Goal: Information Seeking & Learning: Learn about a topic

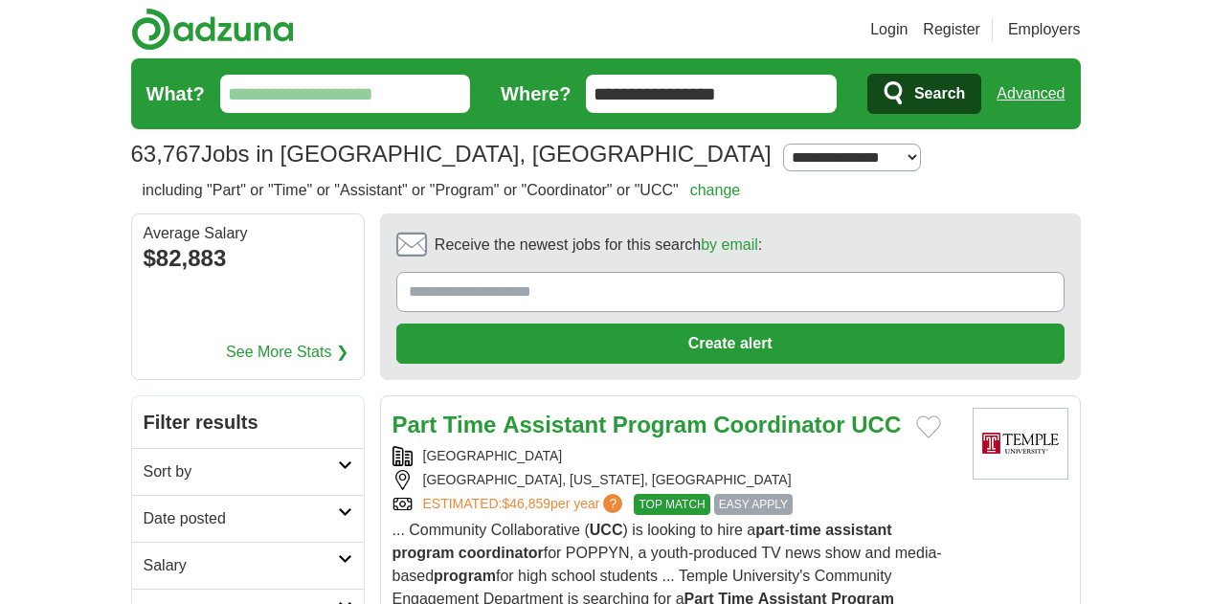
click at [907, 27] on link "Login" at bounding box center [888, 29] width 37 height 23
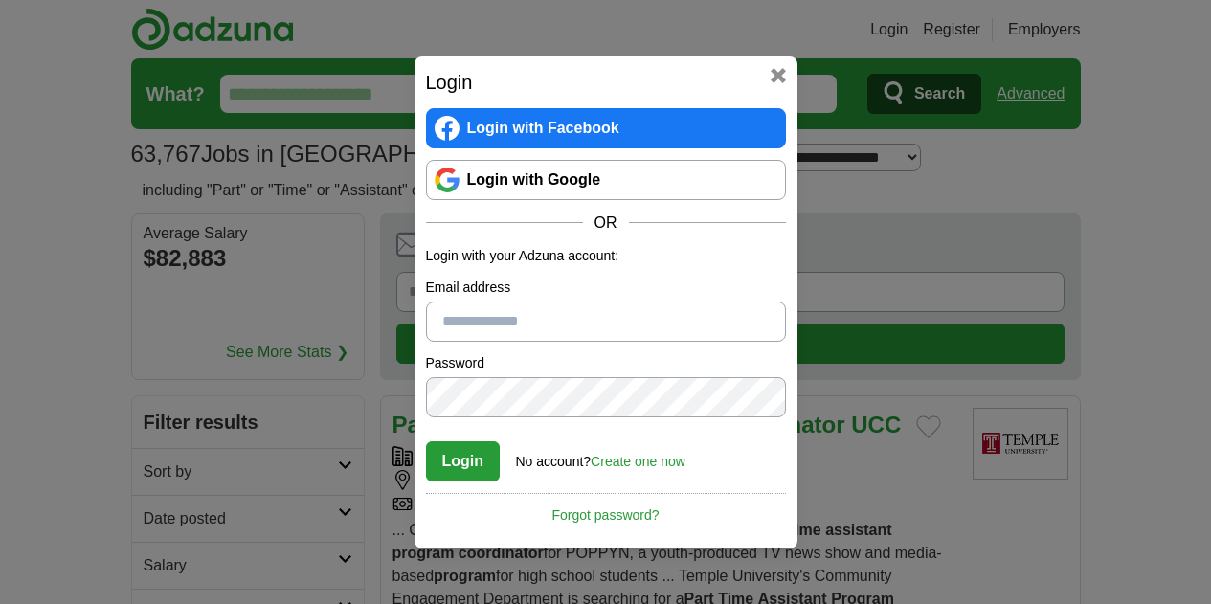
click at [674, 170] on link "Login with Google" at bounding box center [606, 180] width 360 height 40
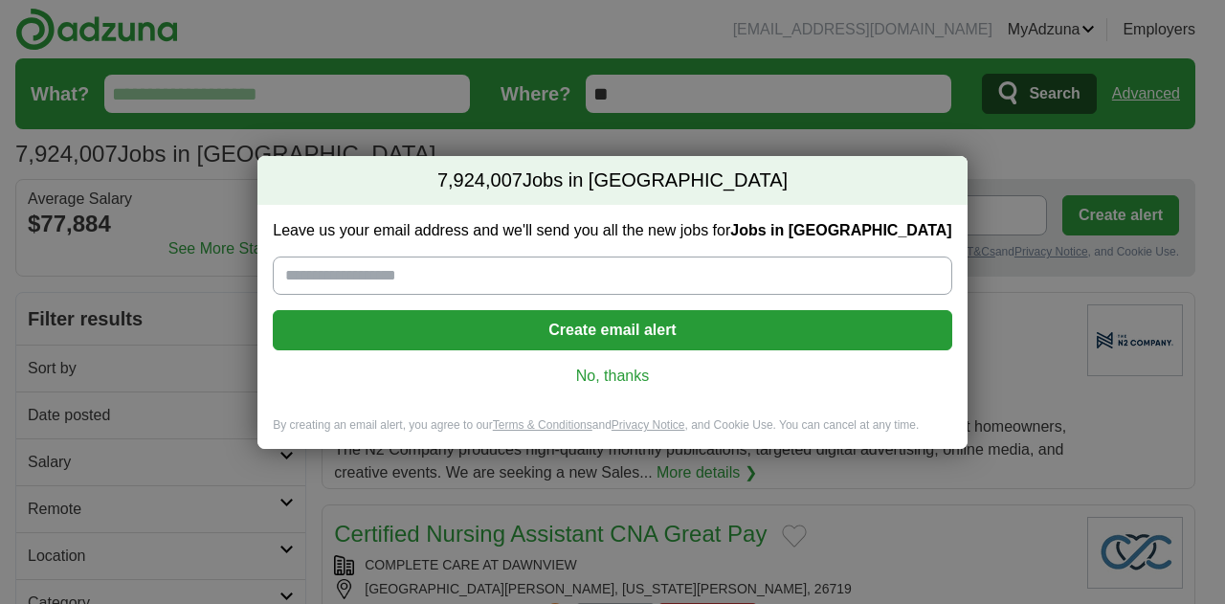
click at [637, 375] on link "No, thanks" at bounding box center [612, 376] width 648 height 21
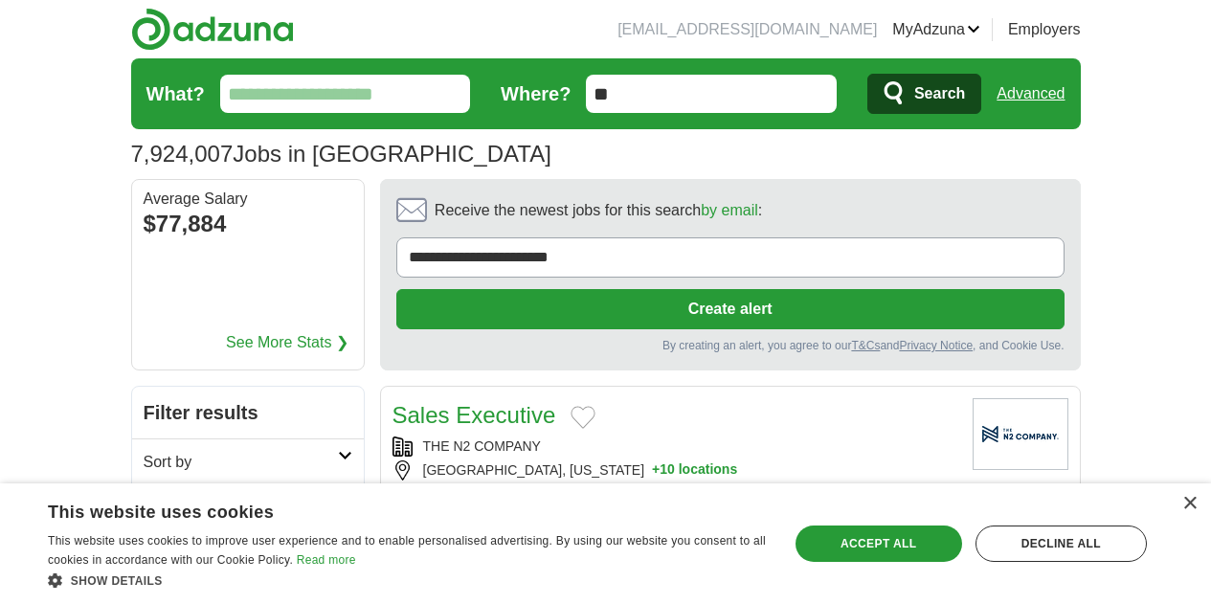
click at [426, 78] on input "What?" at bounding box center [345, 94] width 251 height 38
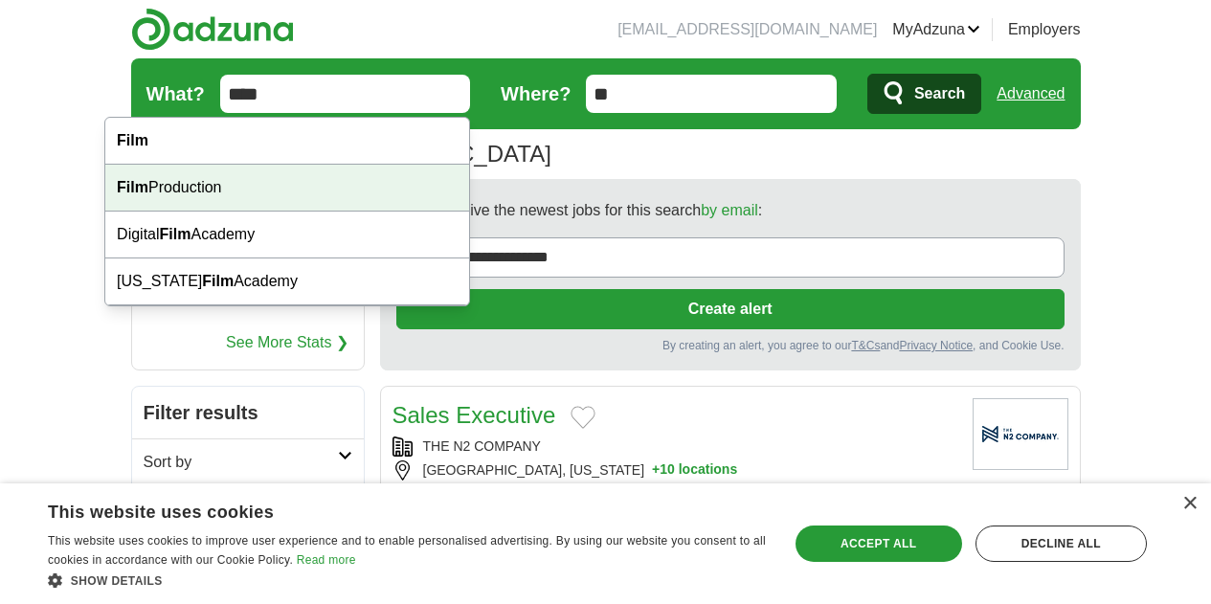
click at [386, 187] on div "Film Production" at bounding box center [287, 188] width 364 height 47
type input "**********"
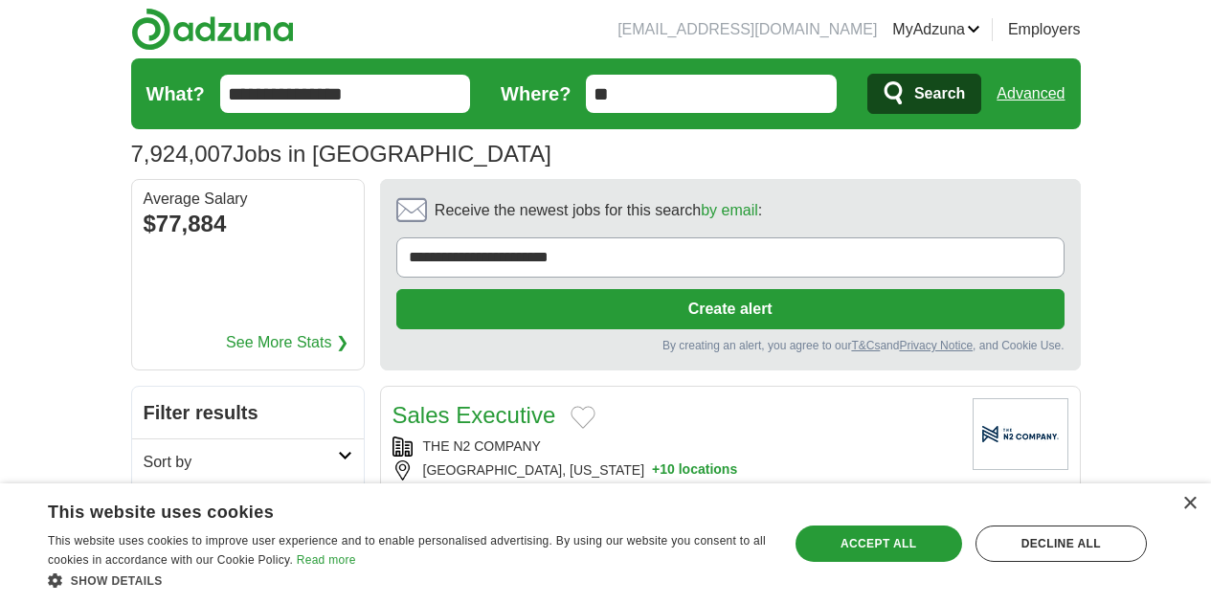
click at [672, 92] on input "**" at bounding box center [711, 94] width 251 height 38
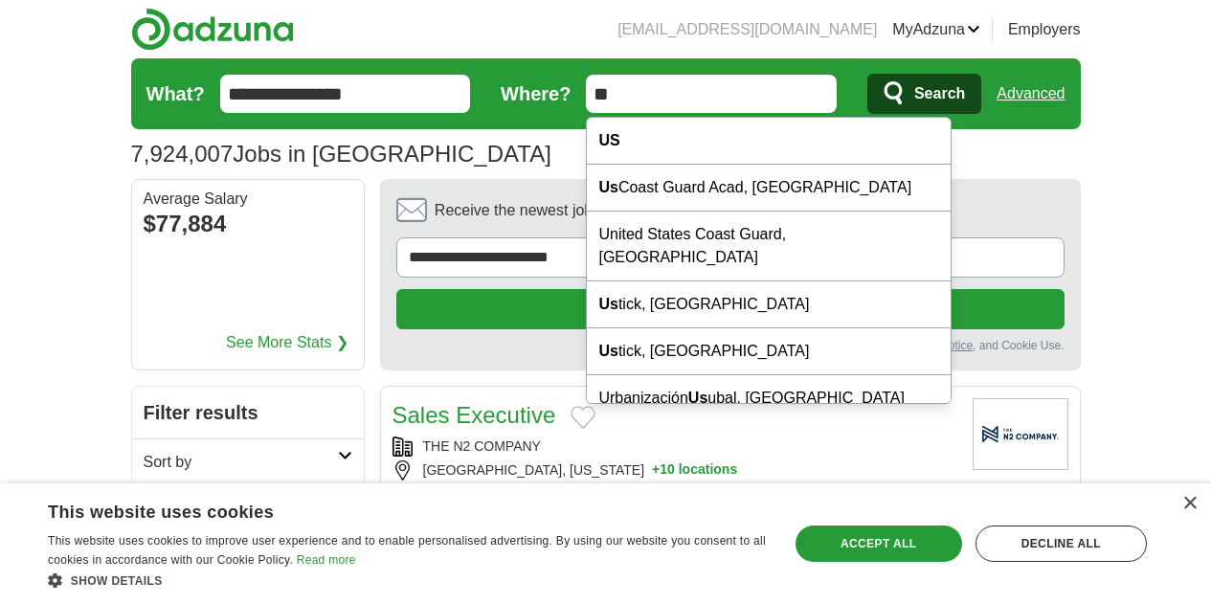
type input "*"
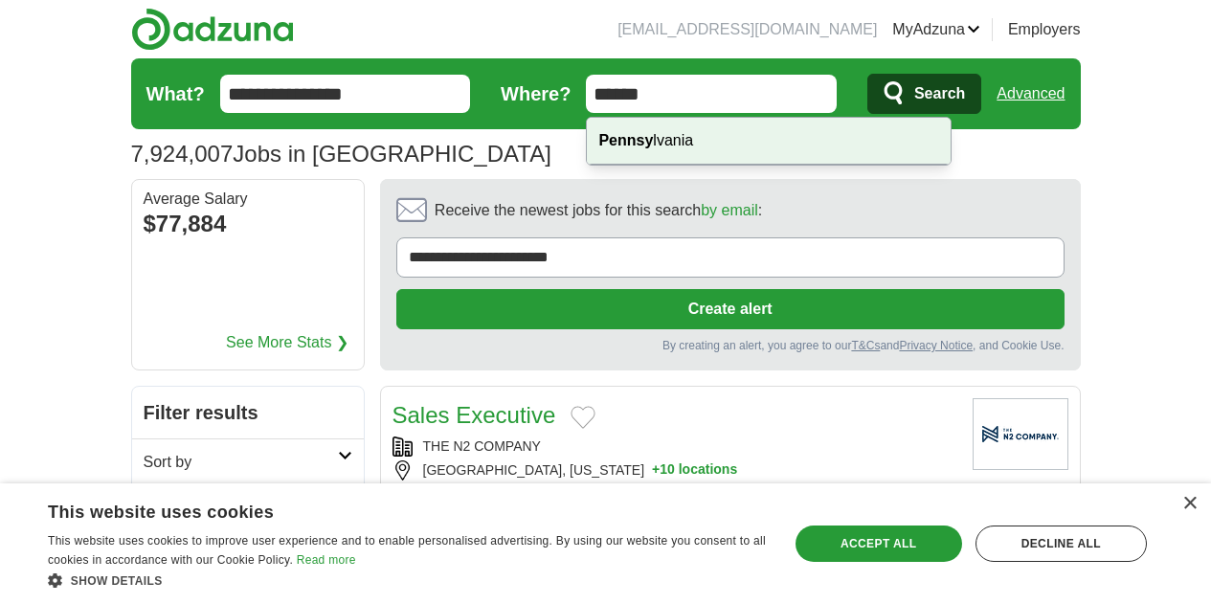
click at [693, 151] on div "Pennsy lvania" at bounding box center [769, 141] width 364 height 47
type input "**********"
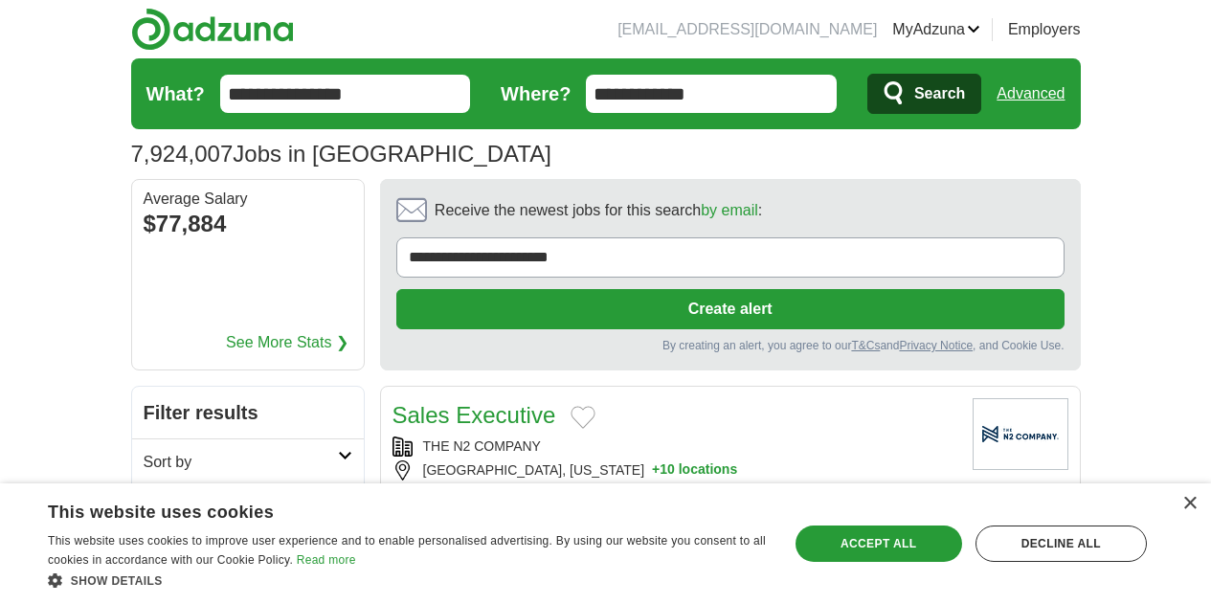
click at [965, 79] on span "Search" at bounding box center [939, 94] width 51 height 38
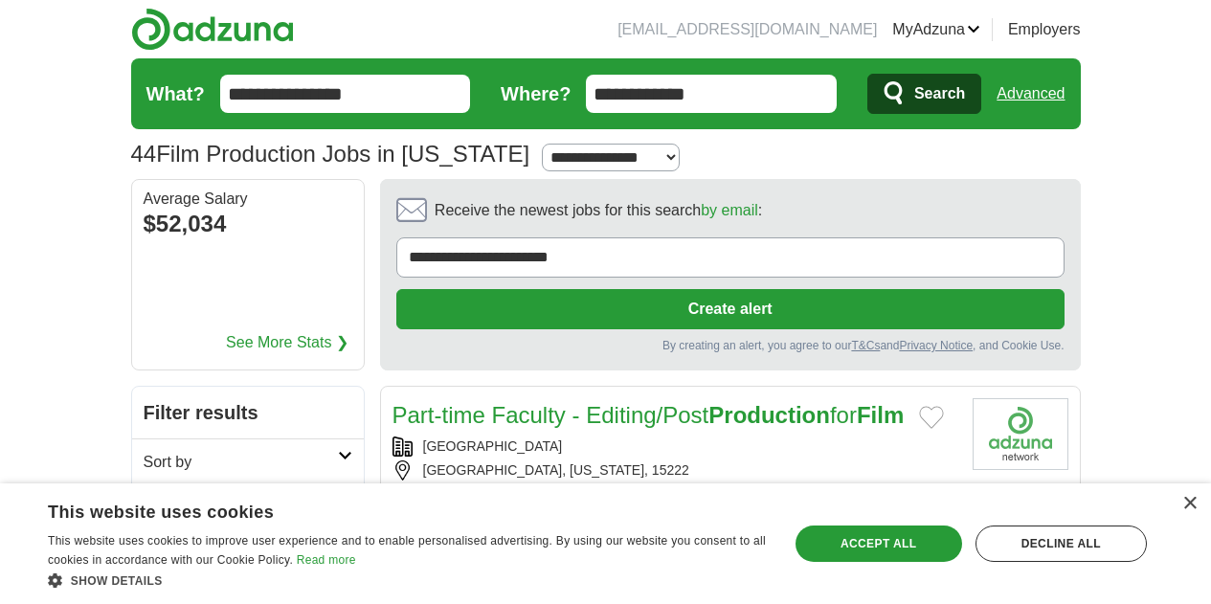
scroll to position [96, 0]
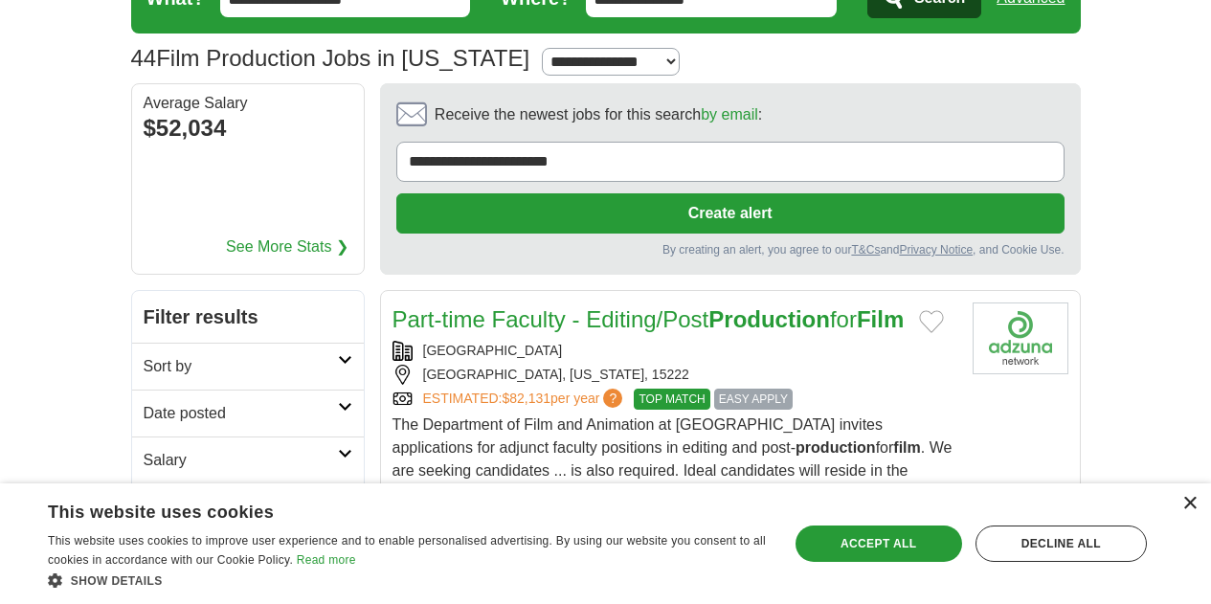
click at [1191, 500] on div "×" at bounding box center [1189, 504] width 14 height 14
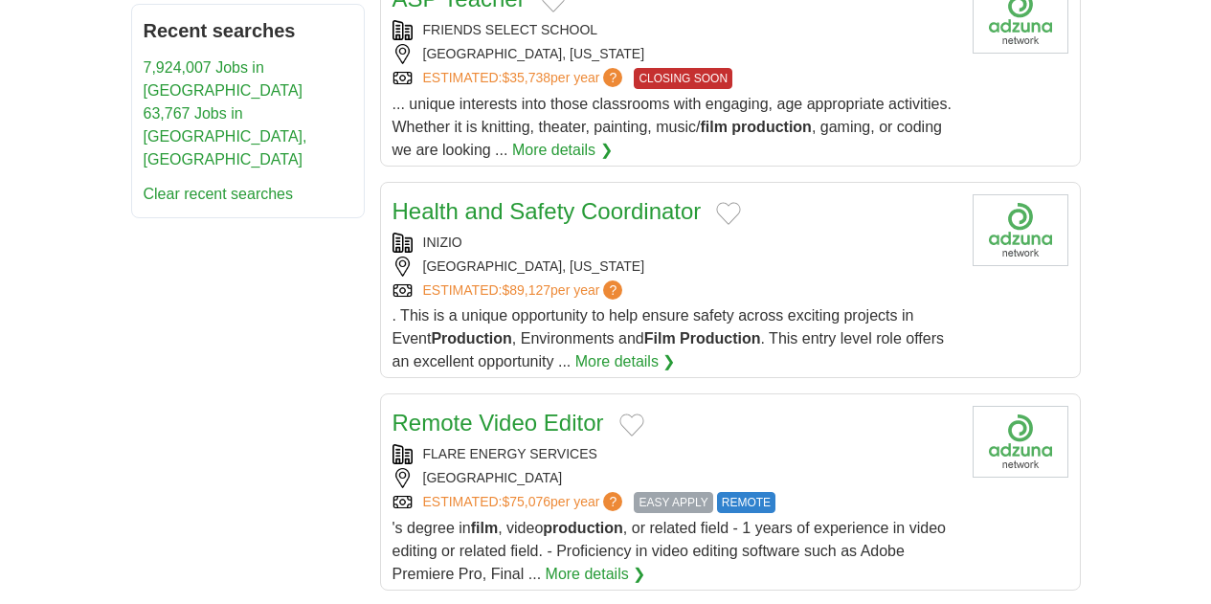
scroll to position [1244, 0]
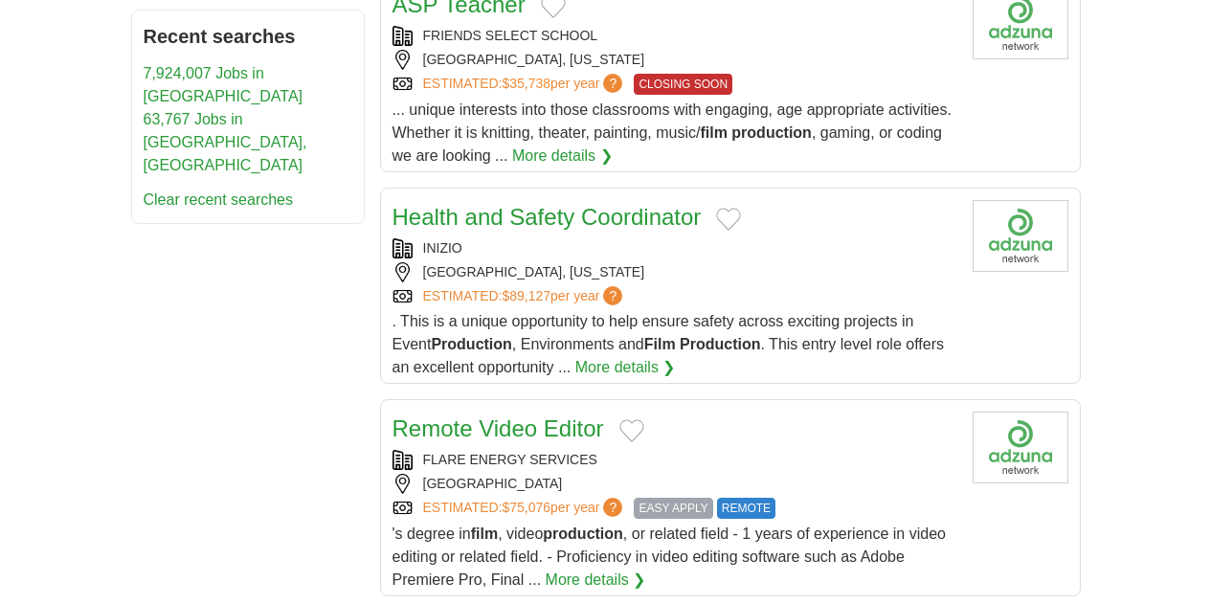
click at [449, 415] on link "Remote Video Editor" at bounding box center [498, 428] width 212 height 26
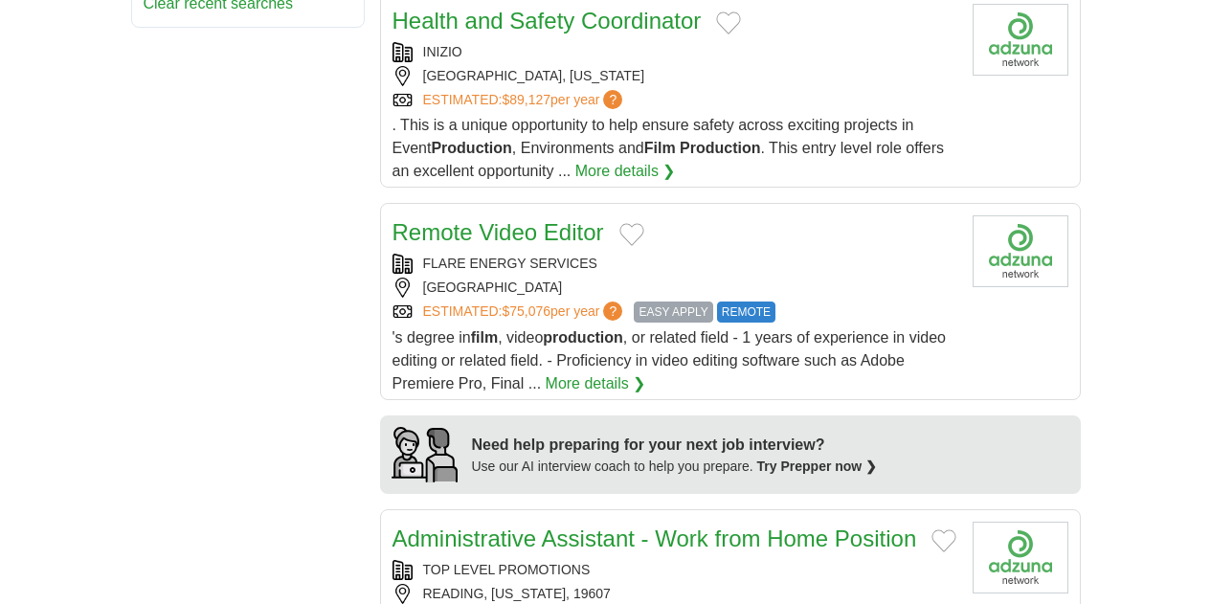
scroll to position [1531, 0]
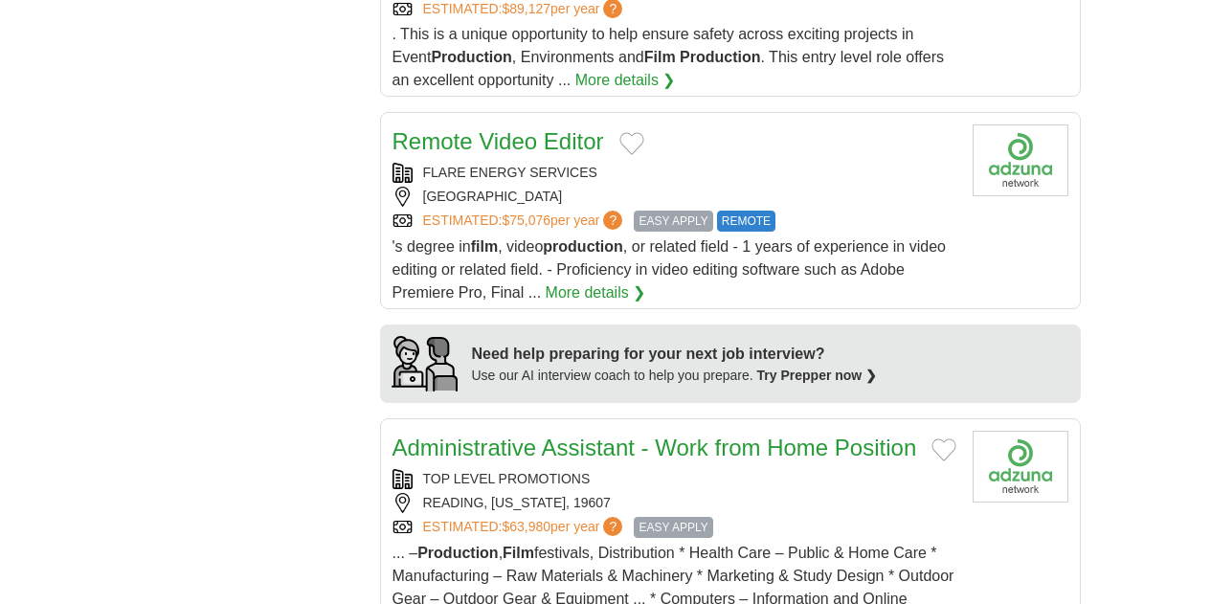
click at [431, 435] on link "Administrative Assistant - Work from Home Position" at bounding box center [654, 448] width 525 height 26
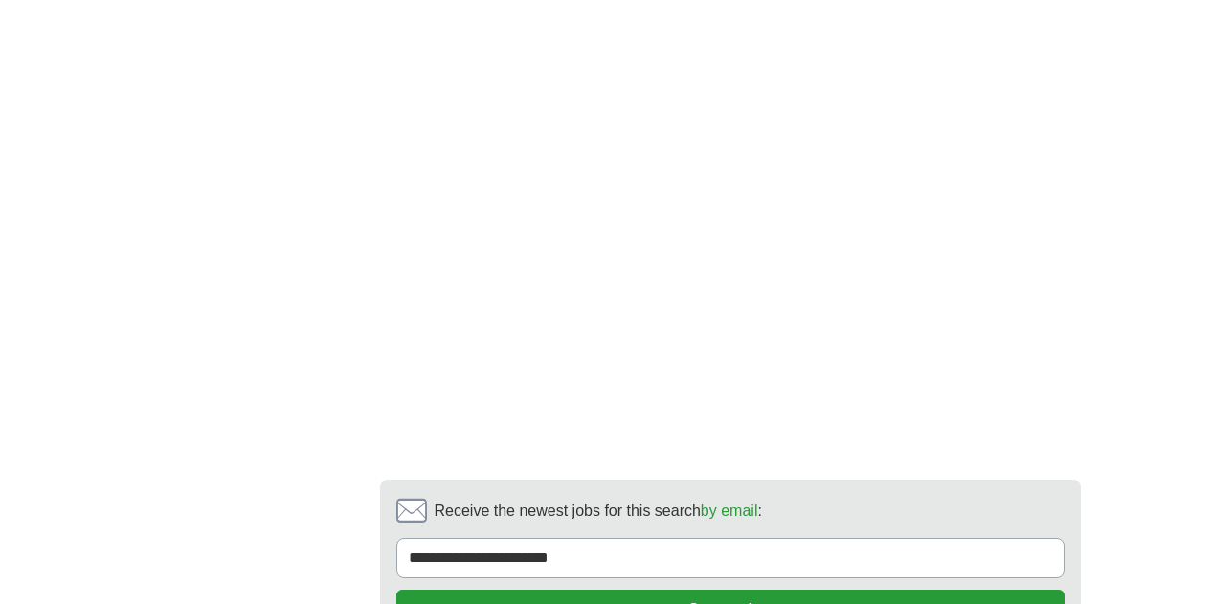
scroll to position [3720, 0]
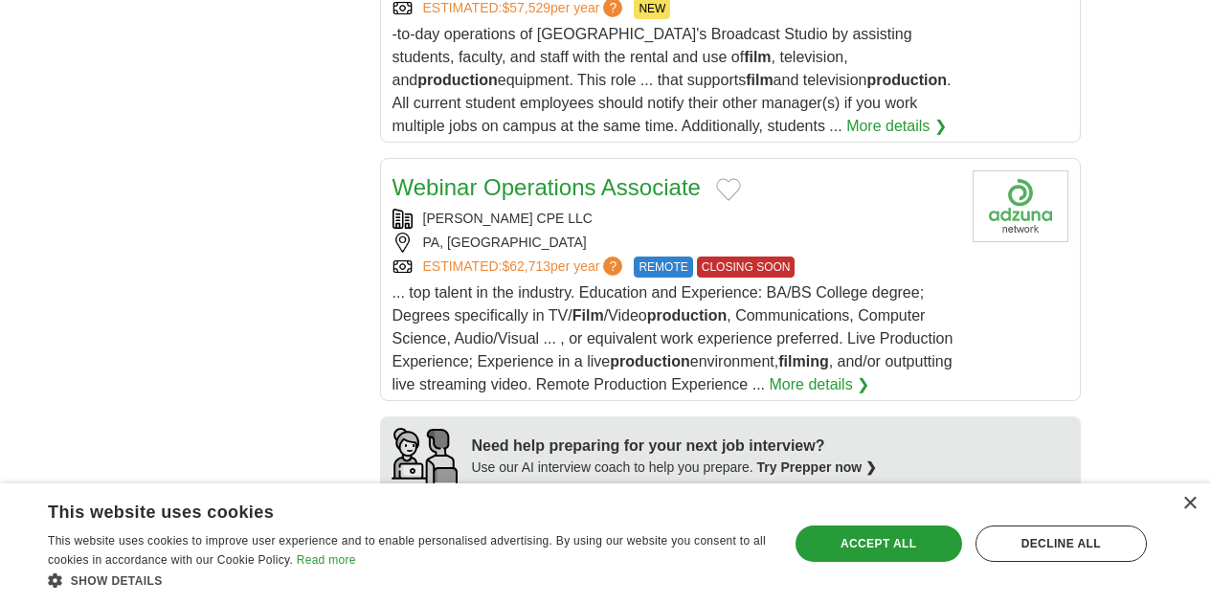
scroll to position [1627, 0]
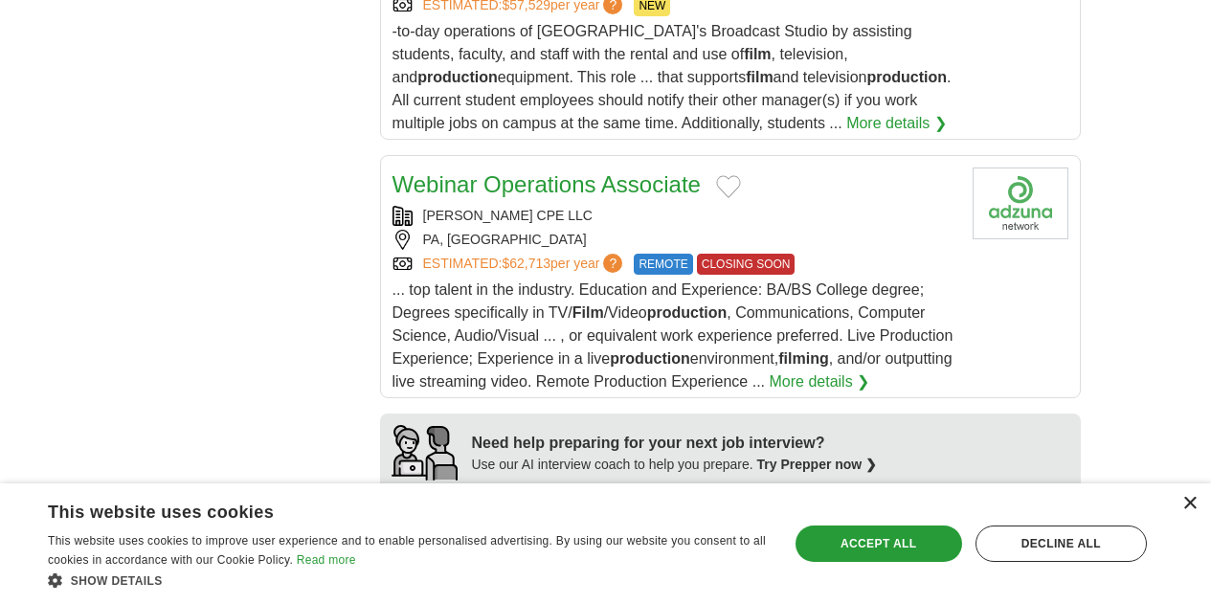
click at [1185, 504] on div "×" at bounding box center [1189, 504] width 14 height 14
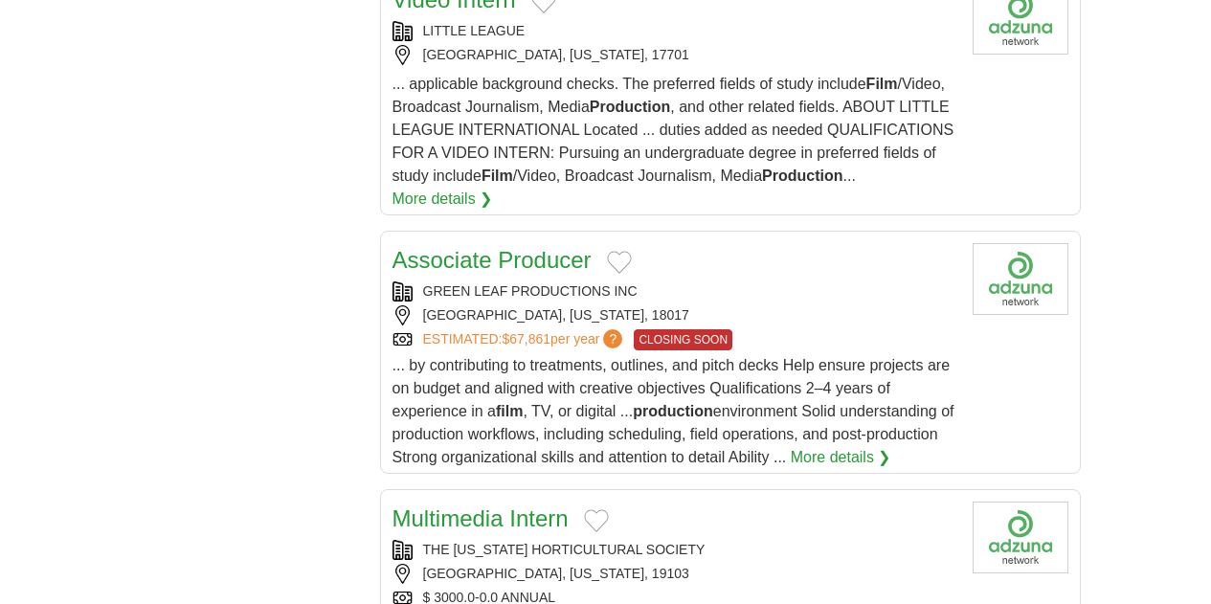
scroll to position [2393, 0]
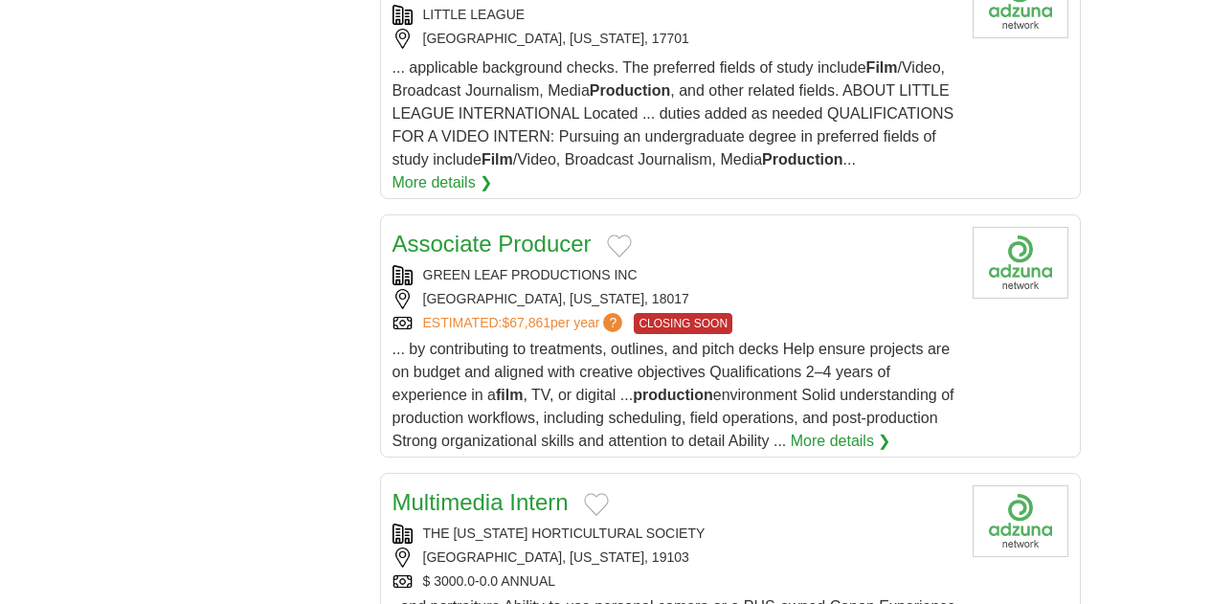
click at [456, 473] on article "Multimedia Intern THE PENNSYLVANIA HORTICULTURAL SOCIETY PHILADELPHIA, PENNSYLV…" at bounding box center [730, 571] width 701 height 196
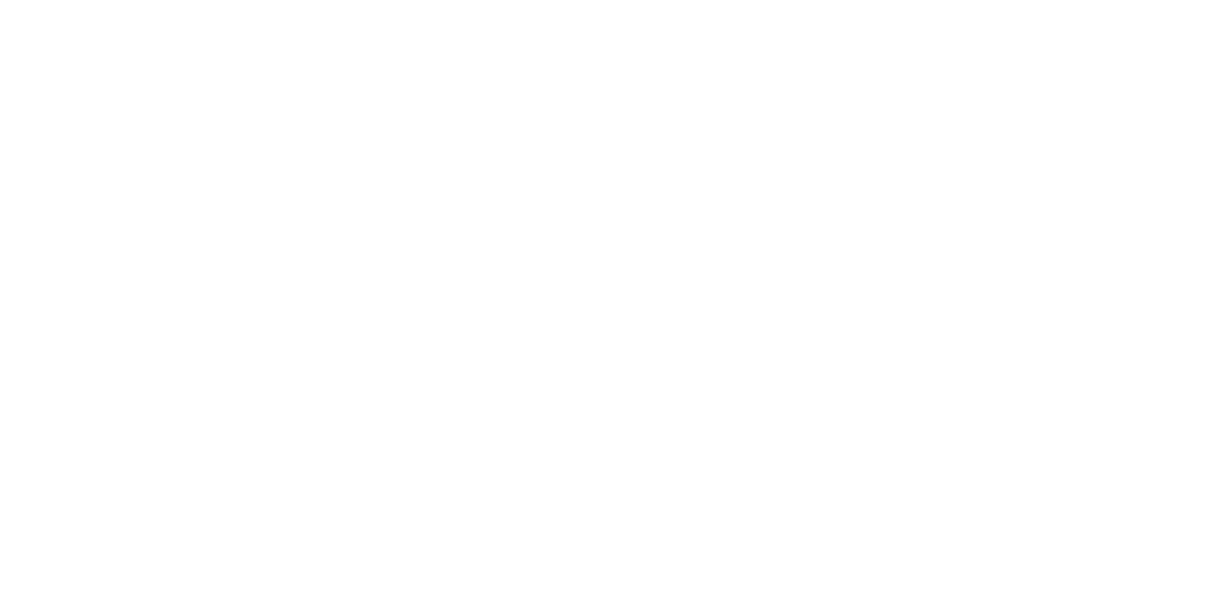
scroll to position [3446, 0]
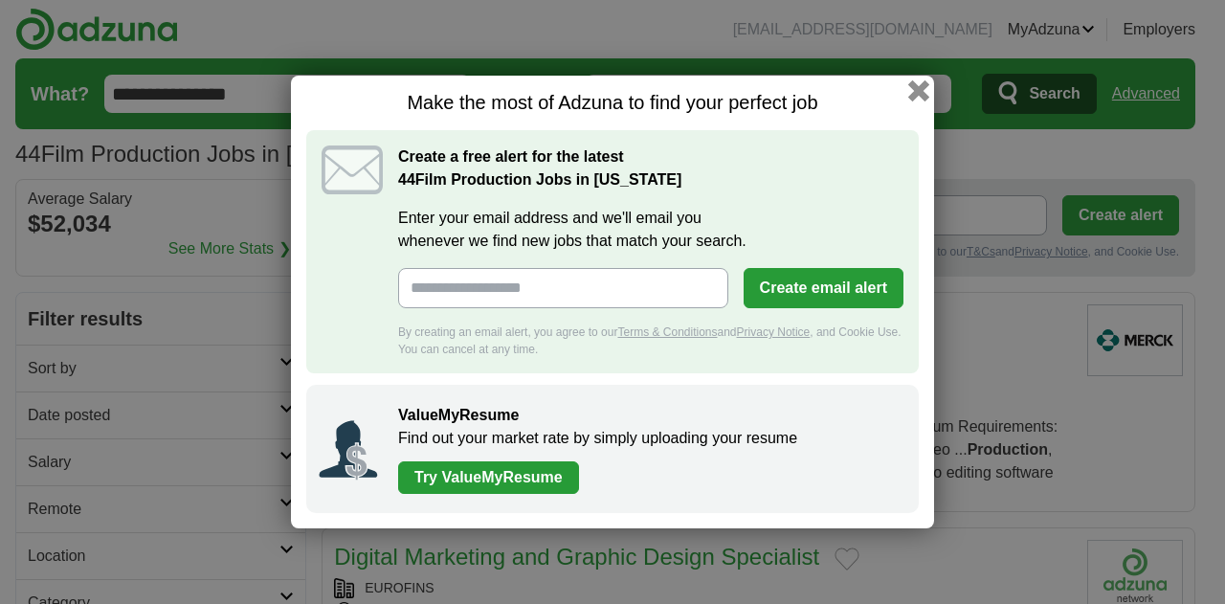
click at [913, 92] on button "button" at bounding box center [918, 90] width 21 height 21
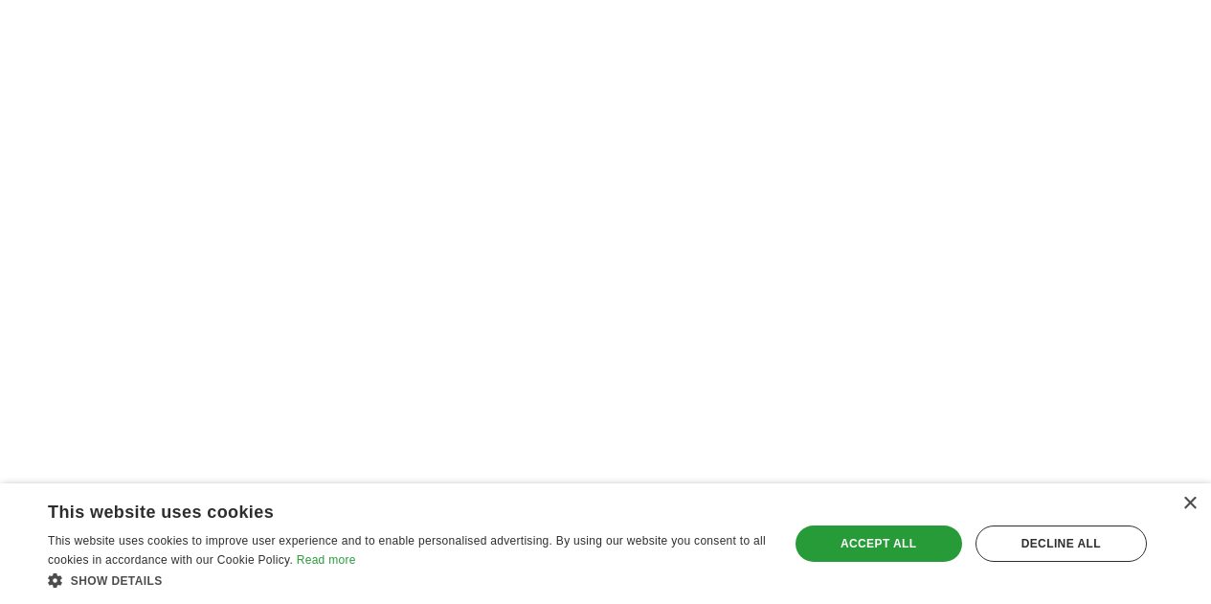
scroll to position [3159, 0]
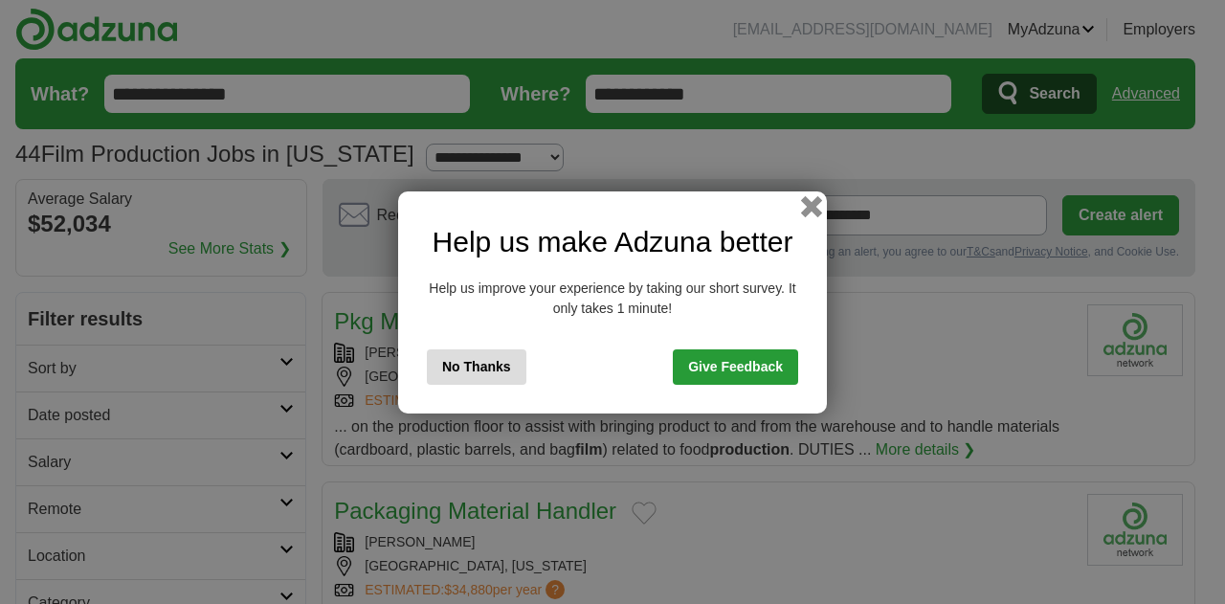
click at [815, 203] on button "button" at bounding box center [811, 205] width 21 height 21
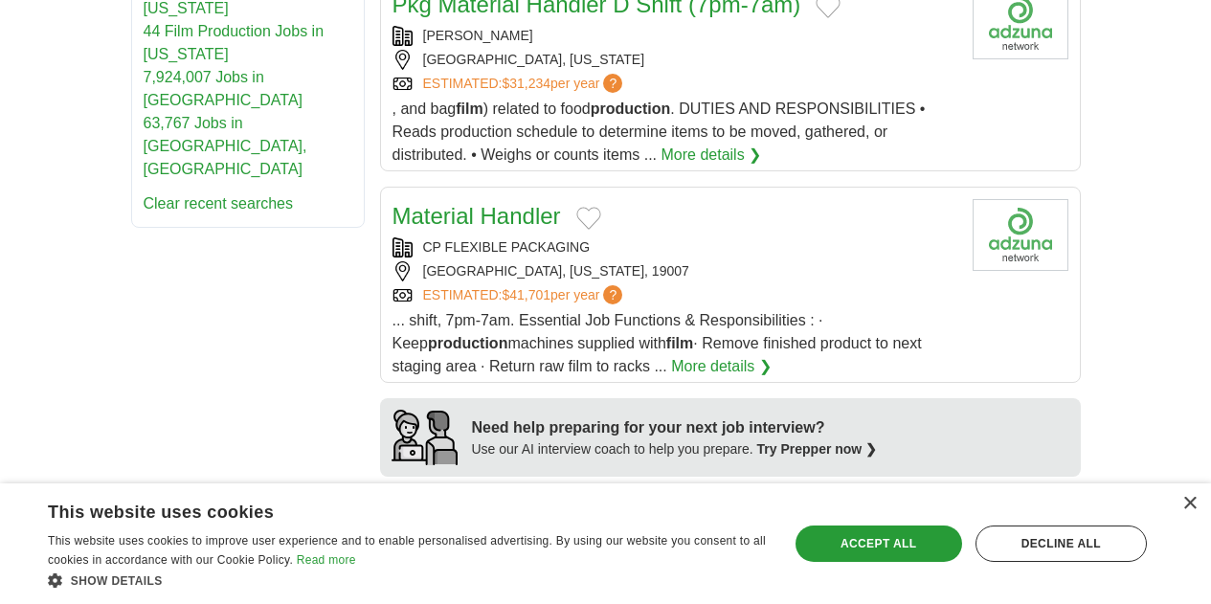
scroll to position [1531, 0]
